Goal: Navigation & Orientation: Find specific page/section

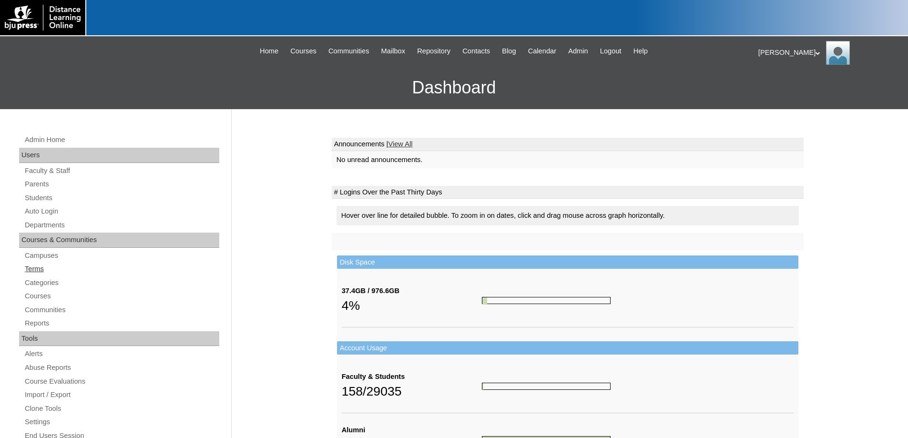
click at [33, 264] on link "Terms" at bounding box center [121, 269] width 195 height 12
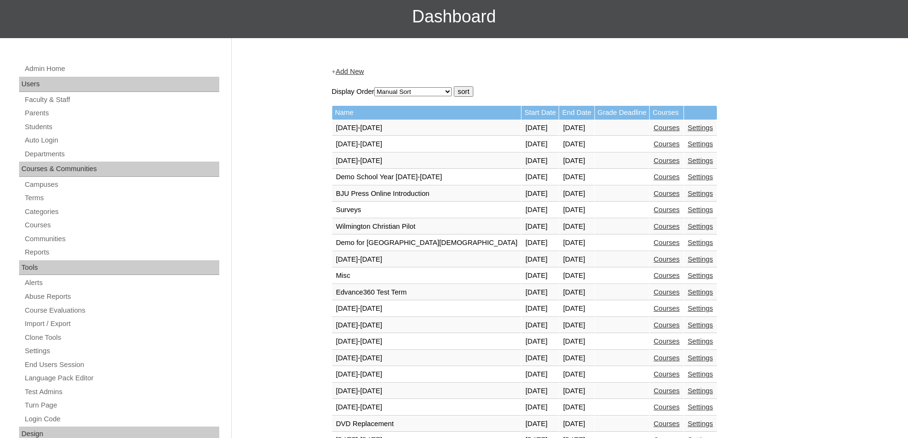
scroll to position [334, 0]
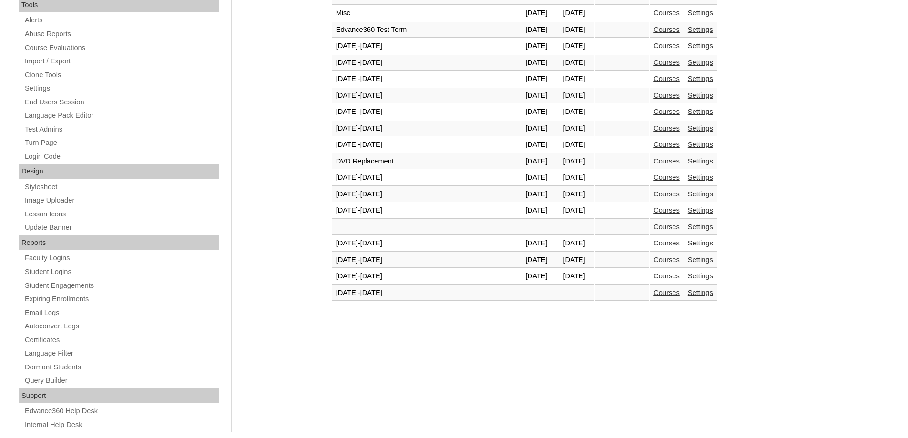
click at [653, 293] on link "Courses" at bounding box center [666, 293] width 26 height 8
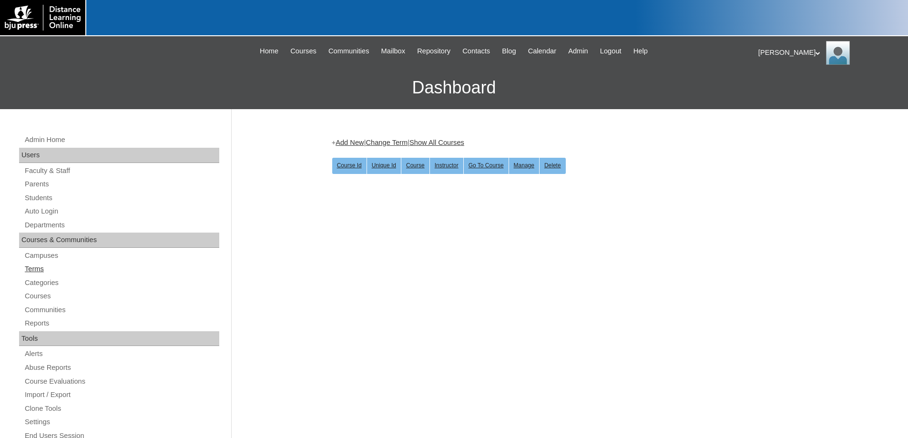
click at [33, 267] on link "Terms" at bounding box center [121, 269] width 195 height 12
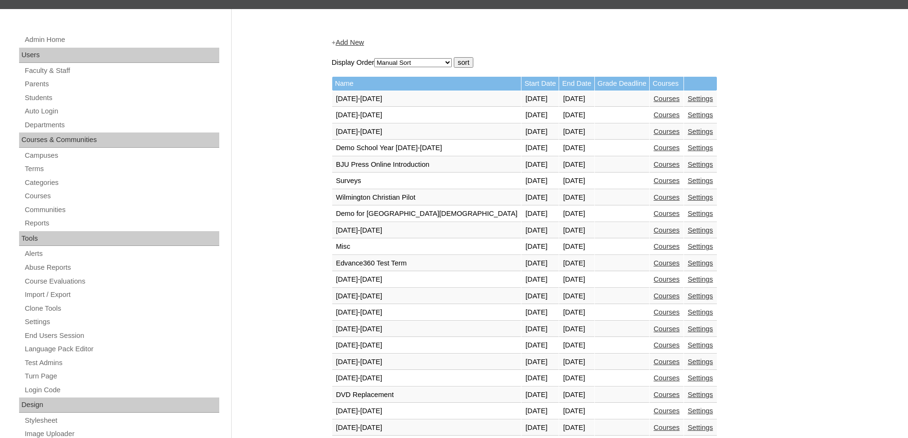
scroll to position [352, 0]
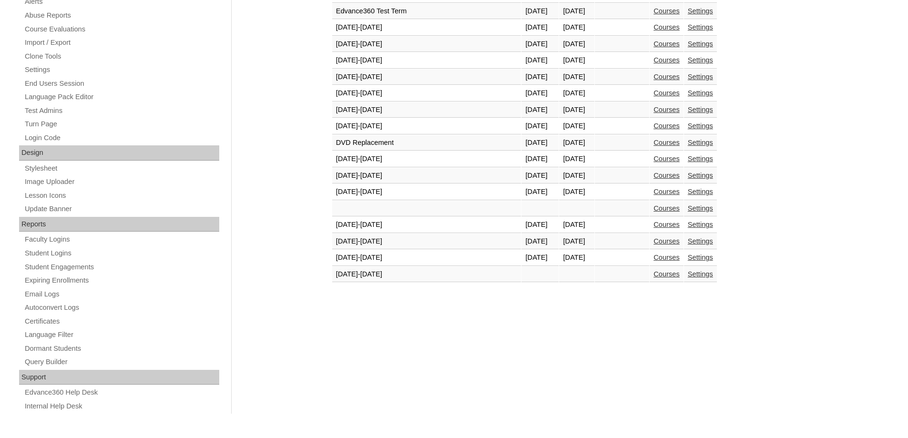
click at [653, 259] on link "Courses" at bounding box center [666, 258] width 26 height 8
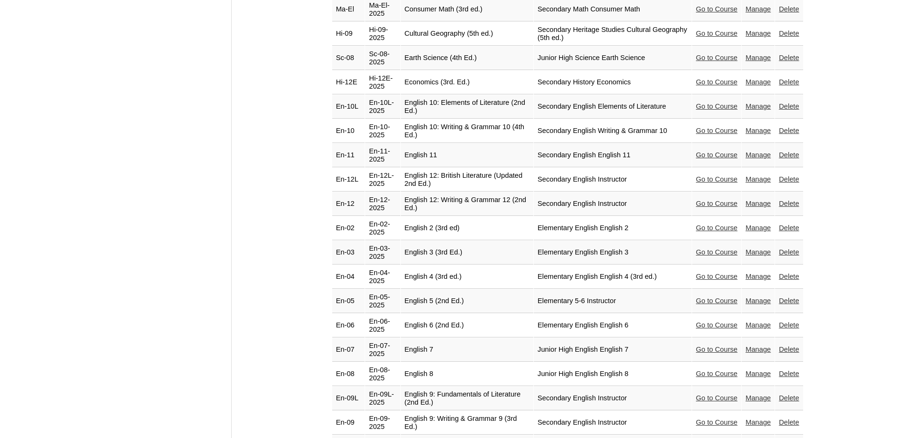
scroll to position [953, 0]
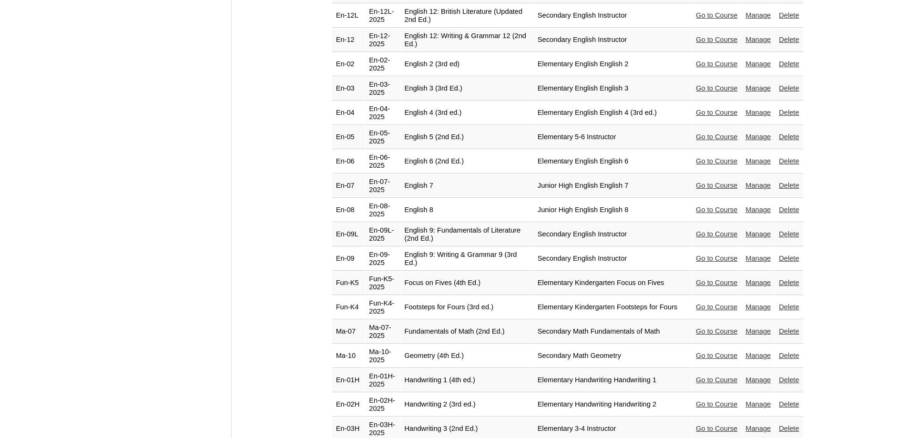
click at [713, 352] on link "Go to Course" at bounding box center [716, 356] width 41 height 8
